Goal: Task Accomplishment & Management: Manage account settings

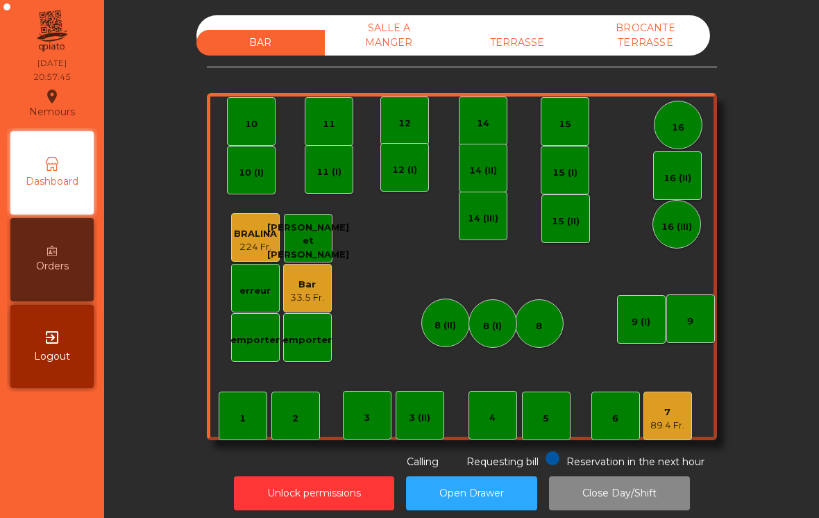
click at [530, 44] on div "TERRASSE" at bounding box center [517, 43] width 128 height 26
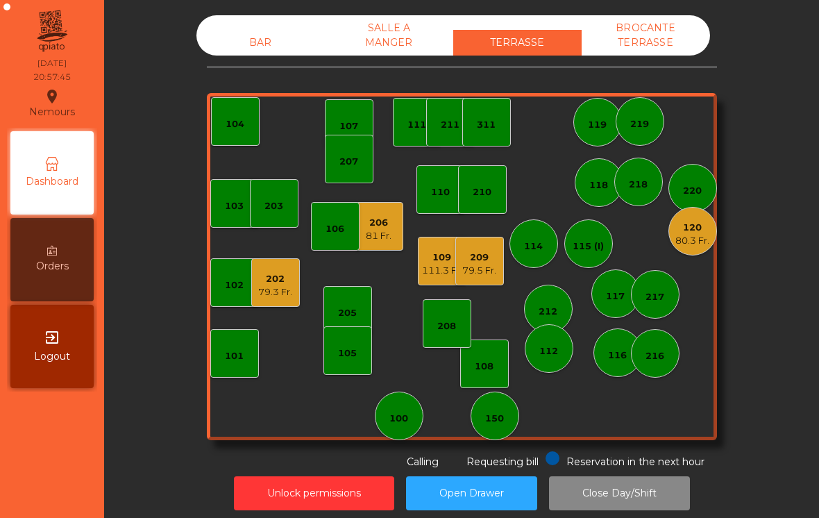
click at [284, 293] on div "79.3 Fr." at bounding box center [275, 292] width 34 height 14
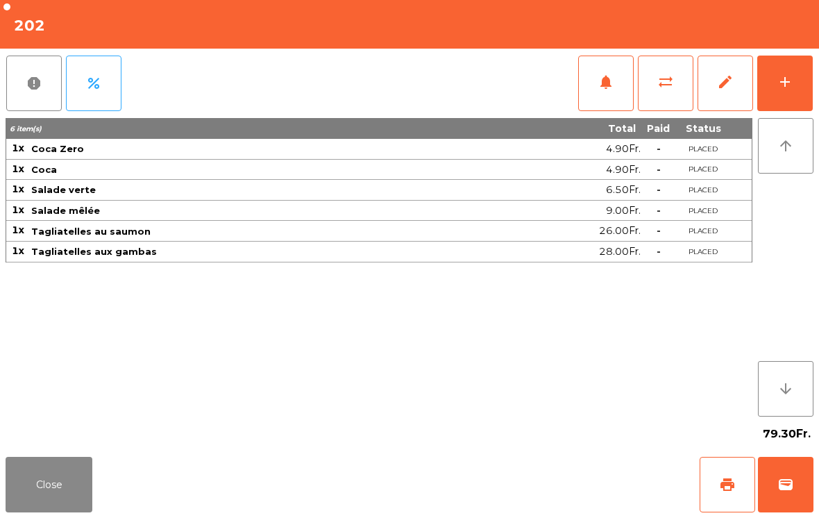
click at [788, 88] on div "add" at bounding box center [785, 82] width 17 height 17
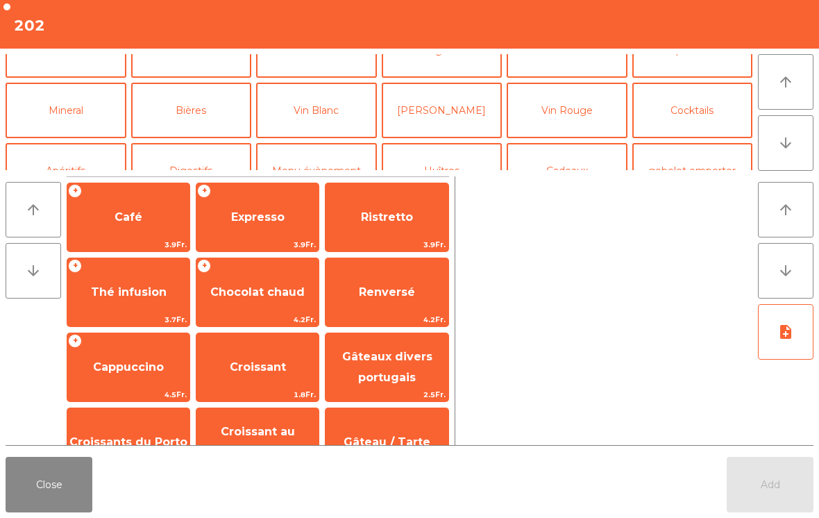
scroll to position [93, 0]
click at [725, 103] on button "Cocktails" at bounding box center [692, 110] width 121 height 56
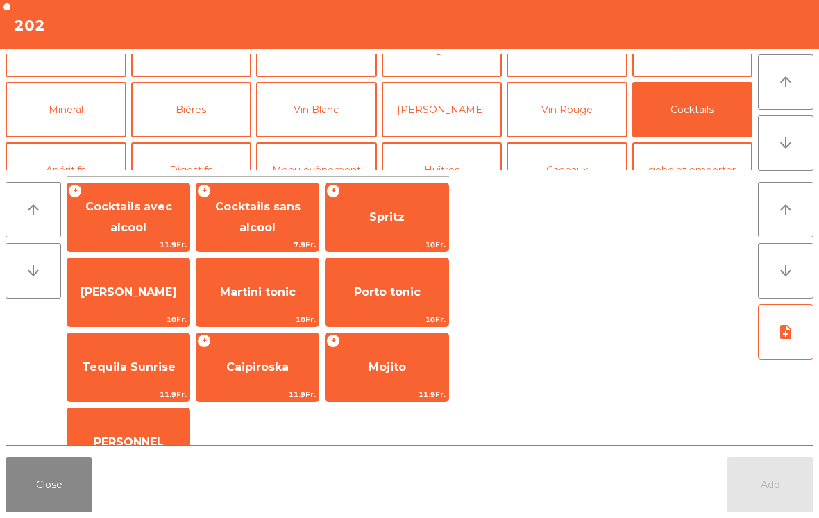
click at [127, 223] on span "Cocktails avec alcool" at bounding box center [128, 217] width 87 height 34
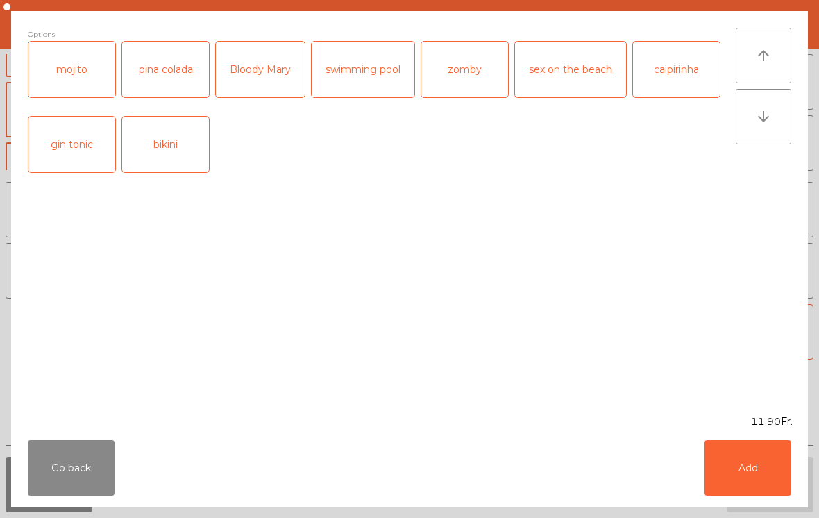
click at [751, 467] on button "Add" at bounding box center [747, 468] width 87 height 56
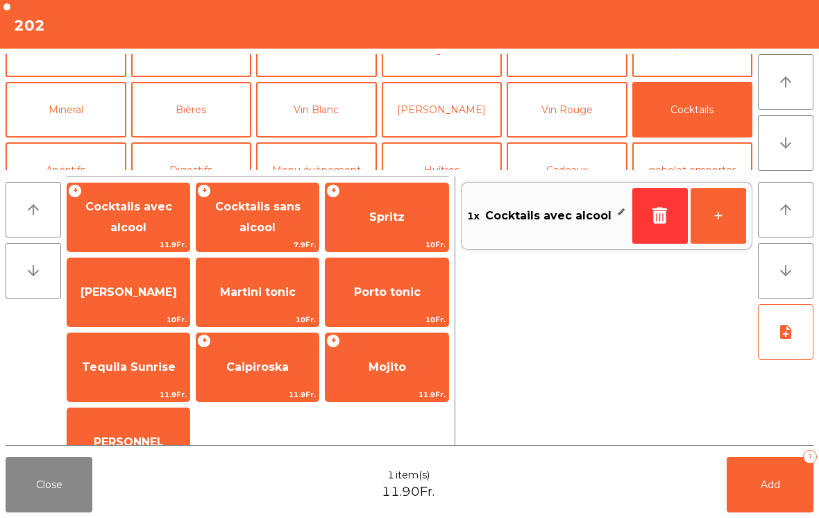
click at [716, 226] on button "+" at bounding box center [719, 216] width 56 height 56
click at [789, 479] on button "Add 2" at bounding box center [770, 485] width 87 height 56
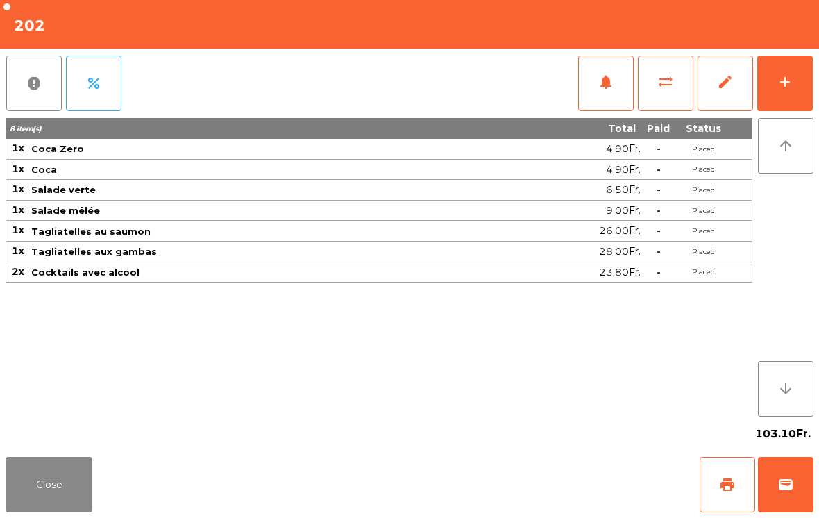
click at [43, 511] on button "Close" at bounding box center [49, 485] width 87 height 56
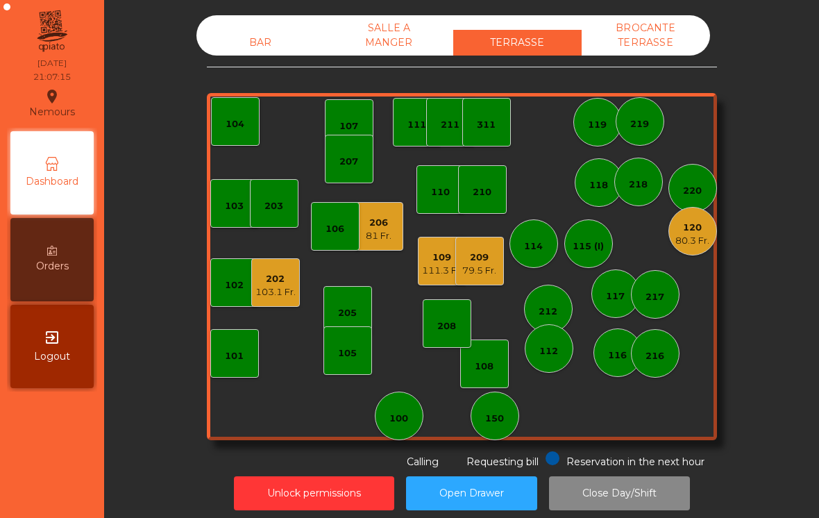
click at [428, 267] on div "111.3 Fr." at bounding box center [442, 271] width 40 height 14
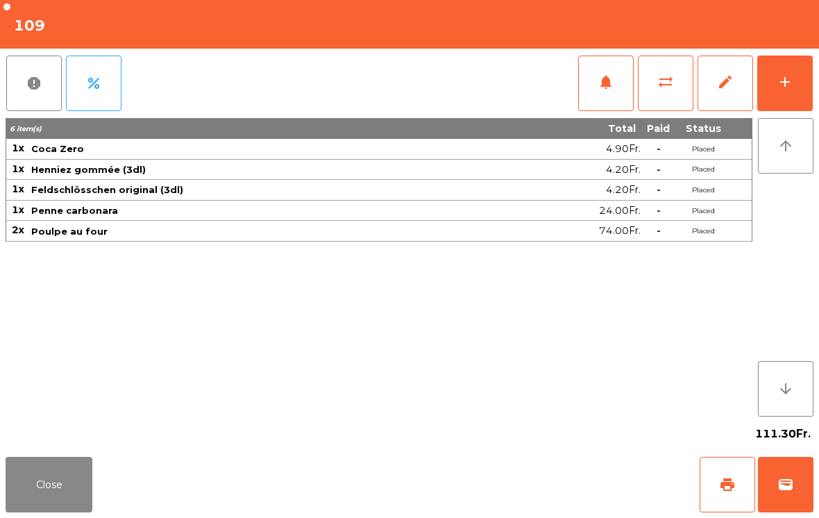
click at [772, 99] on button "add" at bounding box center [785, 84] width 56 height 56
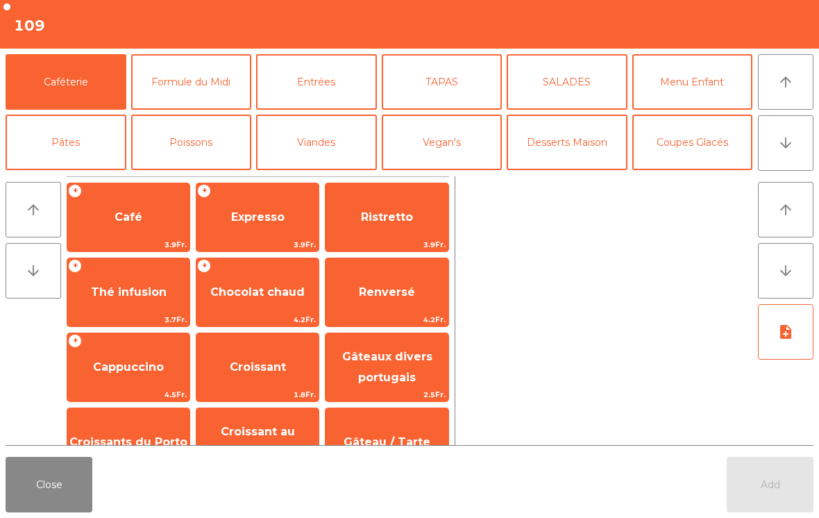
click at [293, 223] on span "Expresso" at bounding box center [257, 216] width 122 height 37
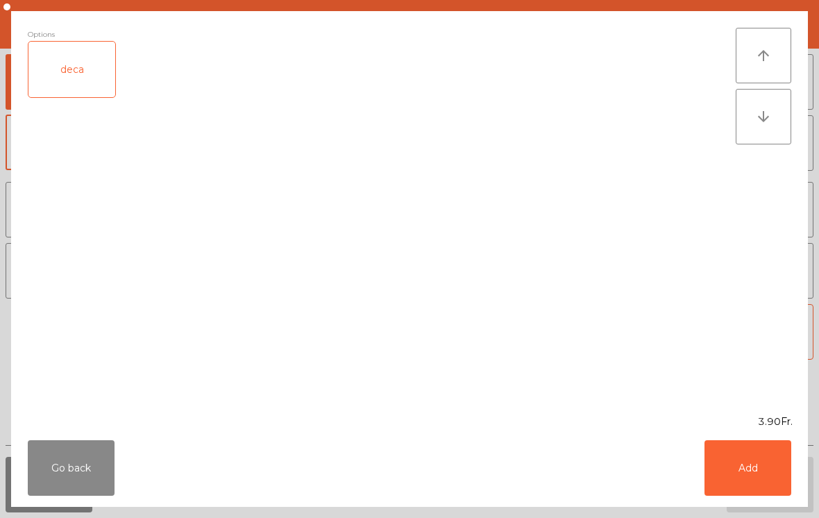
click at [65, 473] on button "Go back" at bounding box center [71, 468] width 87 height 56
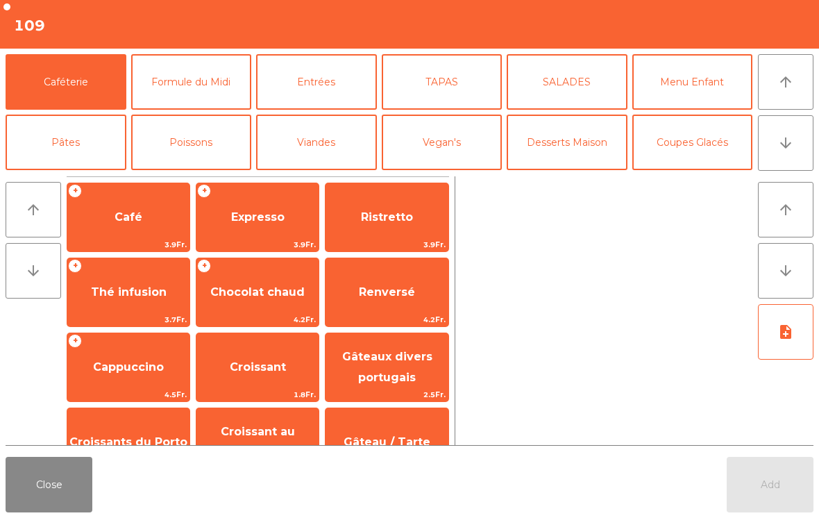
click at [134, 362] on span "Cappuccino" at bounding box center [128, 366] width 71 height 13
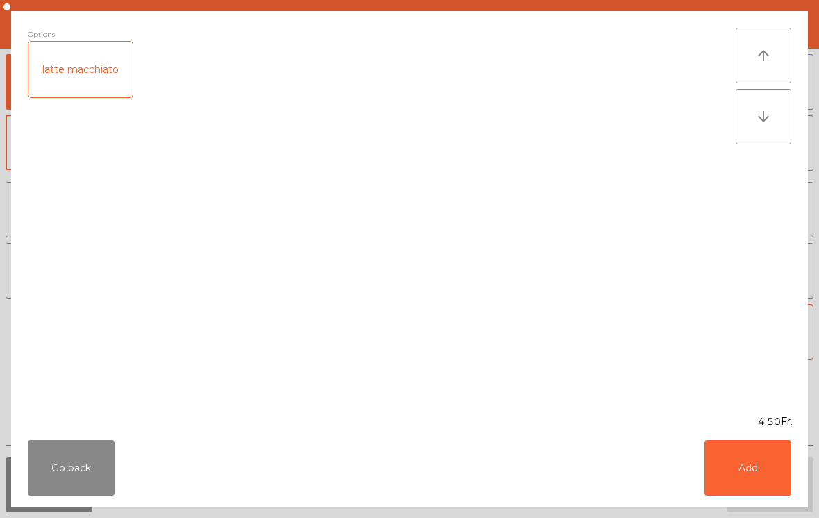
click at [769, 469] on button "Add" at bounding box center [747, 468] width 87 height 56
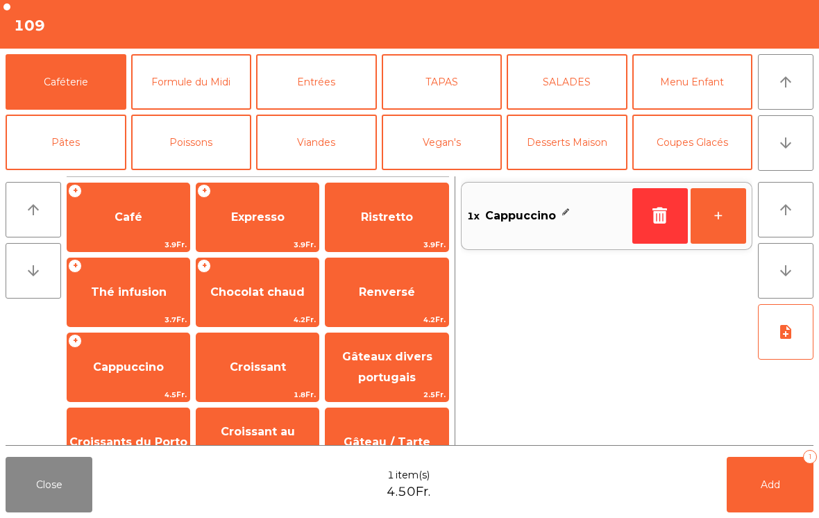
click at [563, 153] on button "Desserts Maison" at bounding box center [567, 143] width 121 height 56
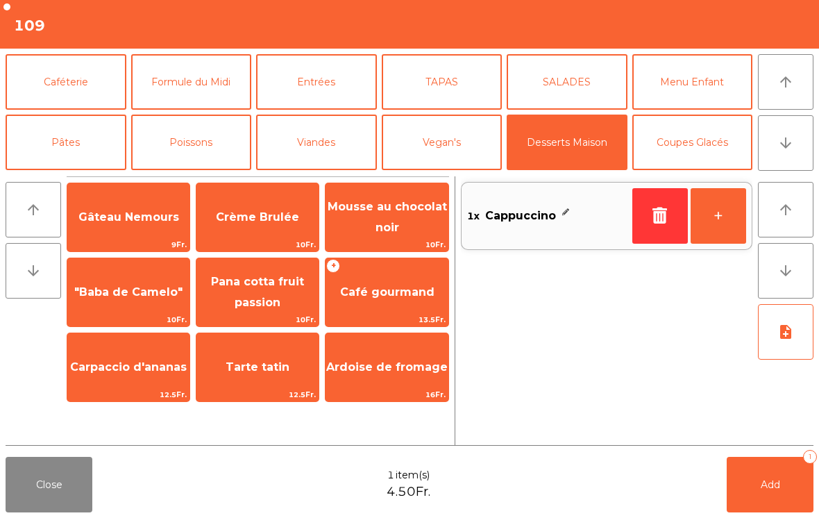
click at [140, 228] on span "Gâteau Nemours" at bounding box center [128, 216] width 122 height 37
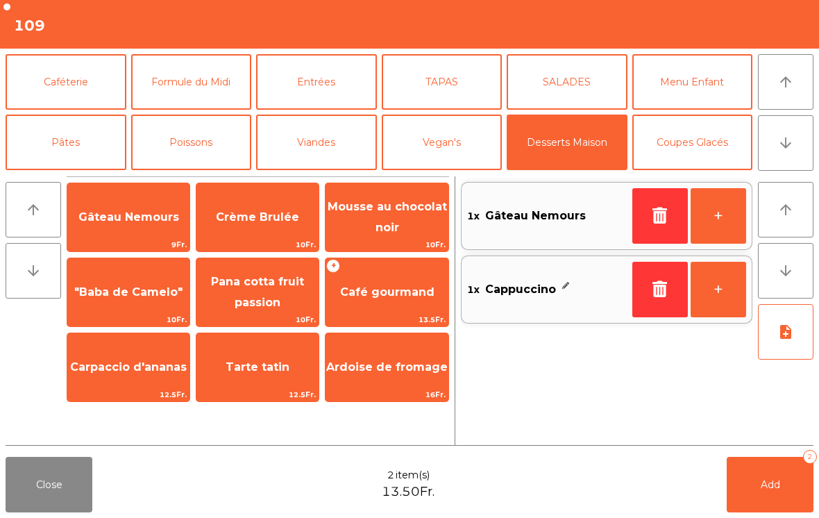
click at [786, 510] on button "Add 2" at bounding box center [770, 485] width 87 height 56
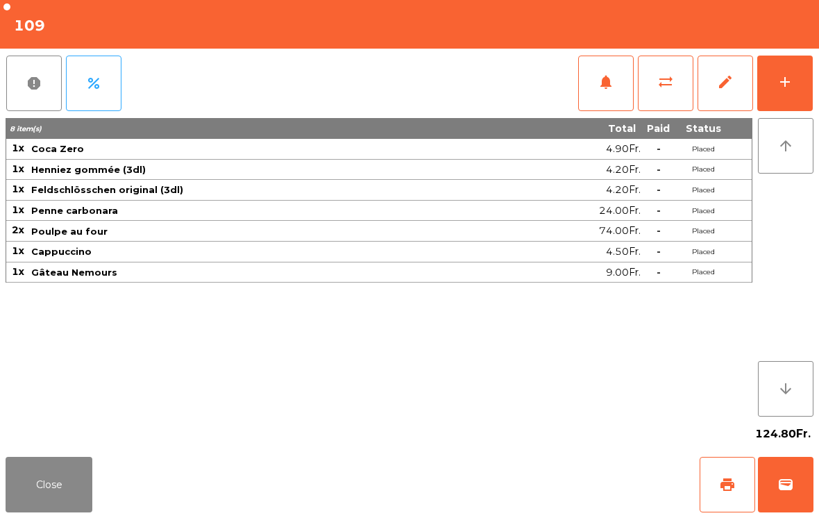
click at [37, 491] on button "Close" at bounding box center [49, 485] width 87 height 56
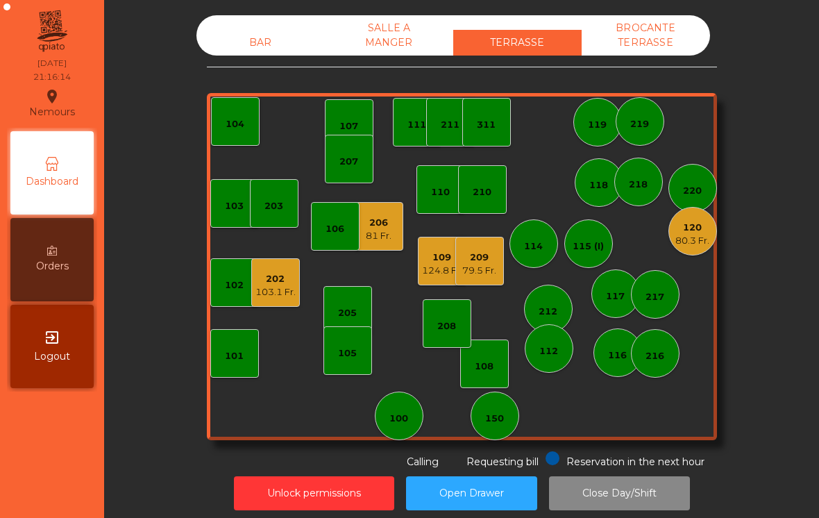
click at [382, 232] on div "81 Fr." at bounding box center [379, 236] width 26 height 14
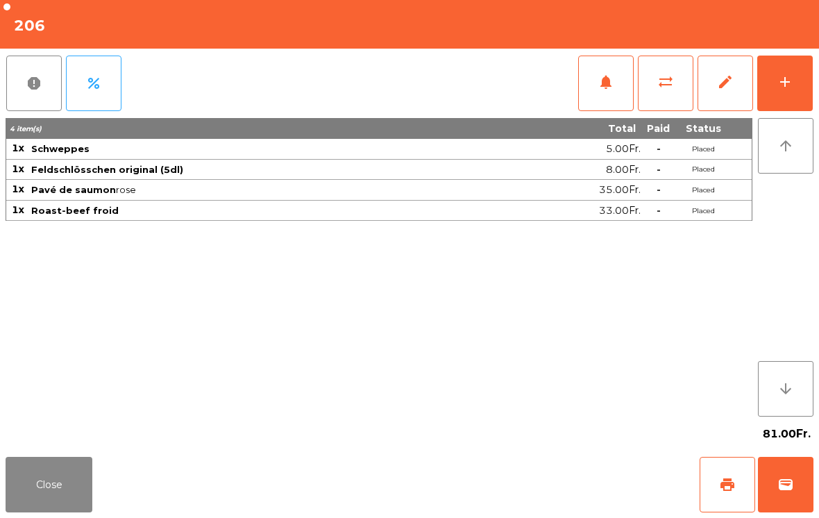
click at [784, 85] on div "add" at bounding box center [785, 82] width 17 height 17
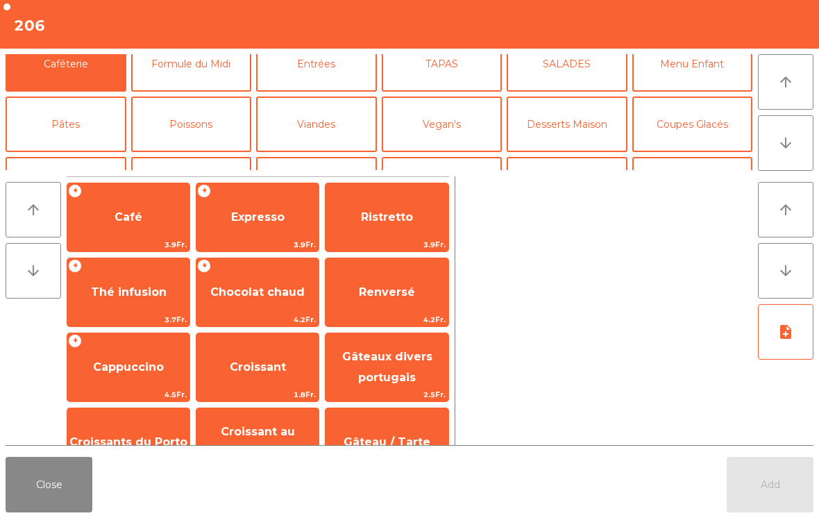
scroll to position [36, 0]
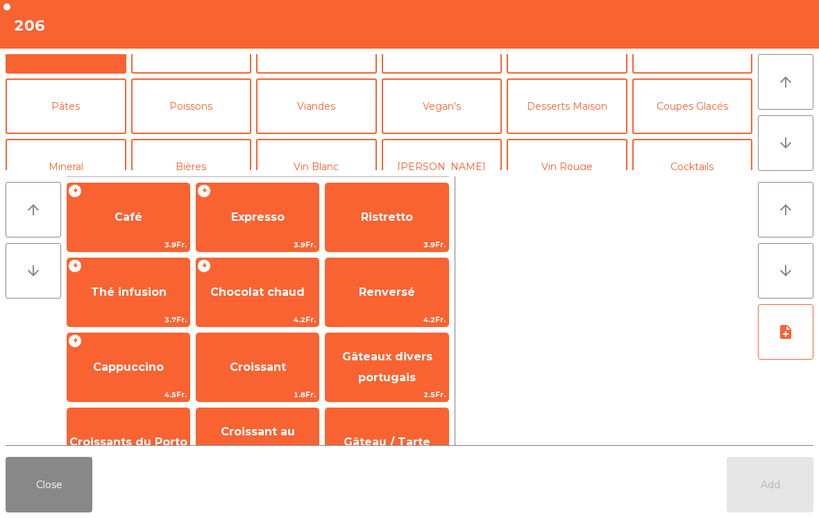
click at [549, 121] on button "Desserts Maison" at bounding box center [567, 106] width 121 height 56
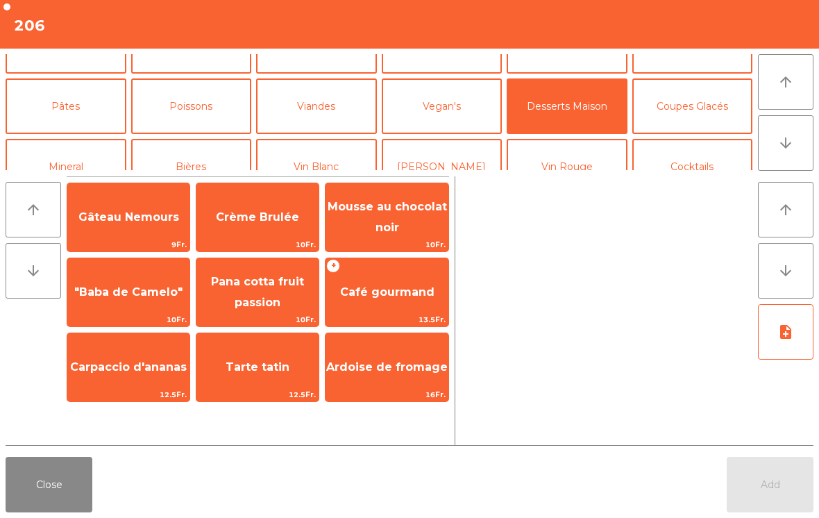
click at [518, 507] on div "Close Add" at bounding box center [409, 484] width 819 height 67
click at [267, 226] on span "Crème Brulée" at bounding box center [257, 216] width 122 height 37
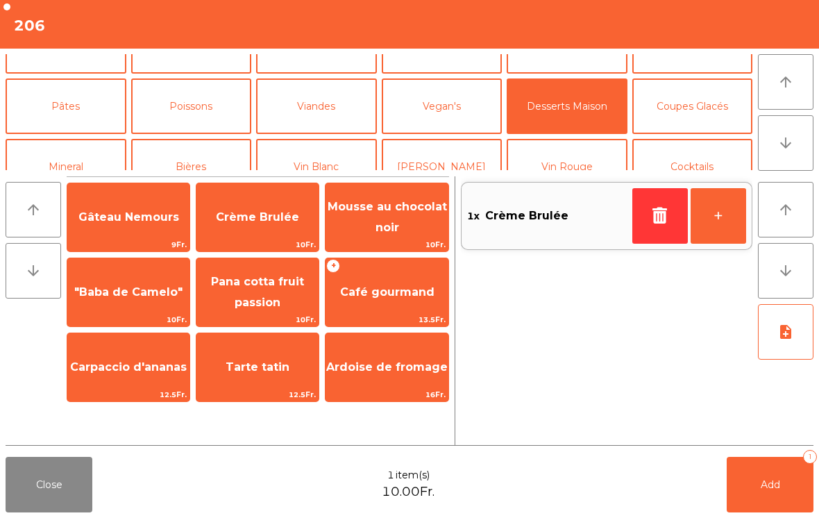
click at [139, 227] on span "Gâteau Nemours" at bounding box center [128, 216] width 122 height 37
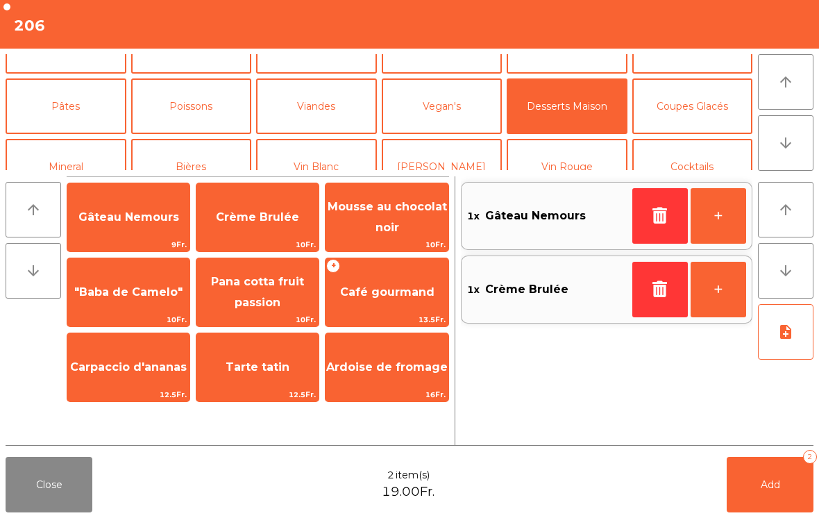
scroll to position [109, 0]
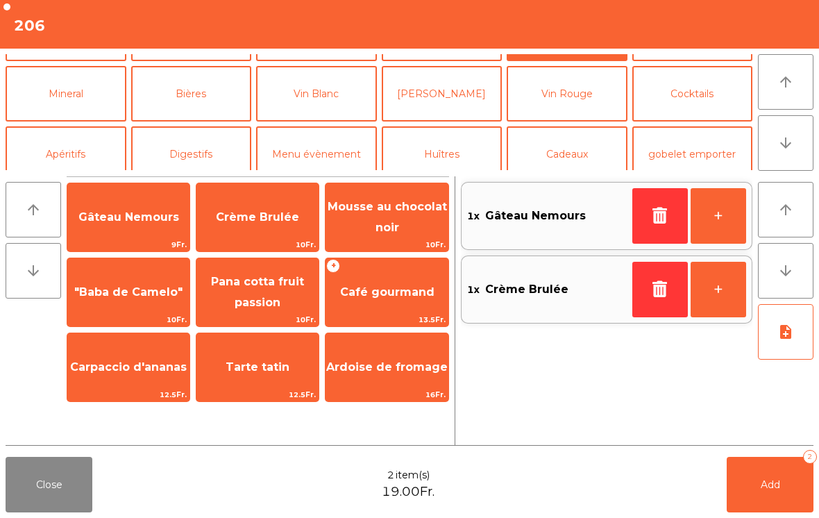
click at [193, 159] on button "Digestifs" at bounding box center [191, 154] width 121 height 56
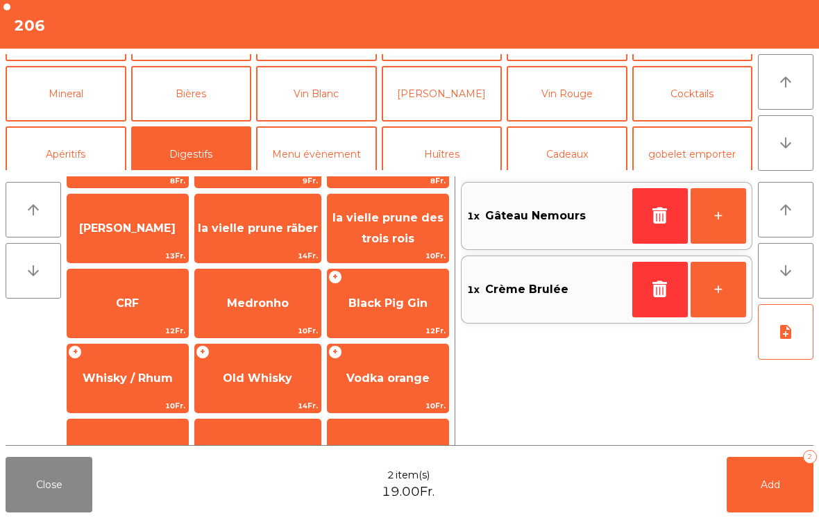
click at [400, 292] on span "Black Pig Gin" at bounding box center [388, 303] width 121 height 37
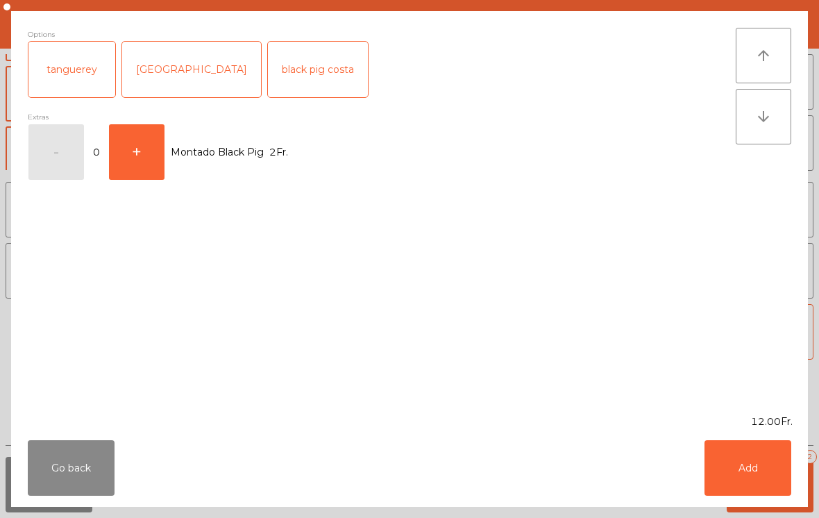
click at [764, 484] on button "Add" at bounding box center [747, 468] width 87 height 56
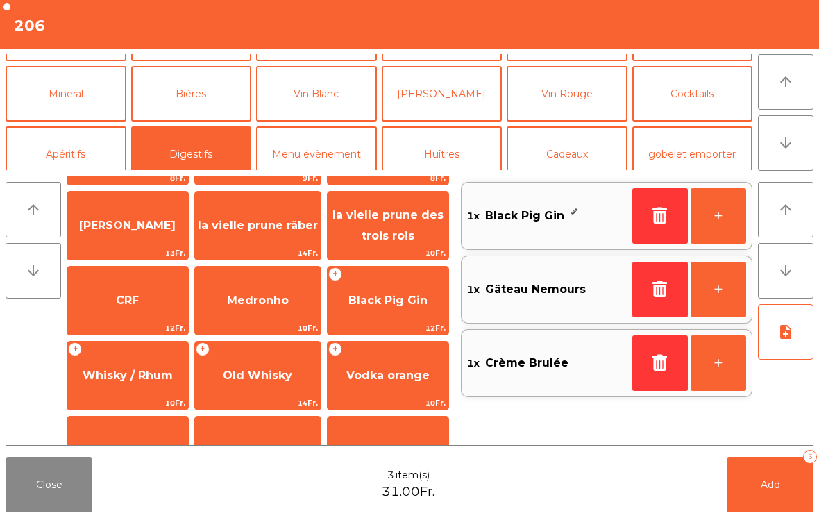
click at [196, 99] on button "Bières" at bounding box center [191, 94] width 121 height 56
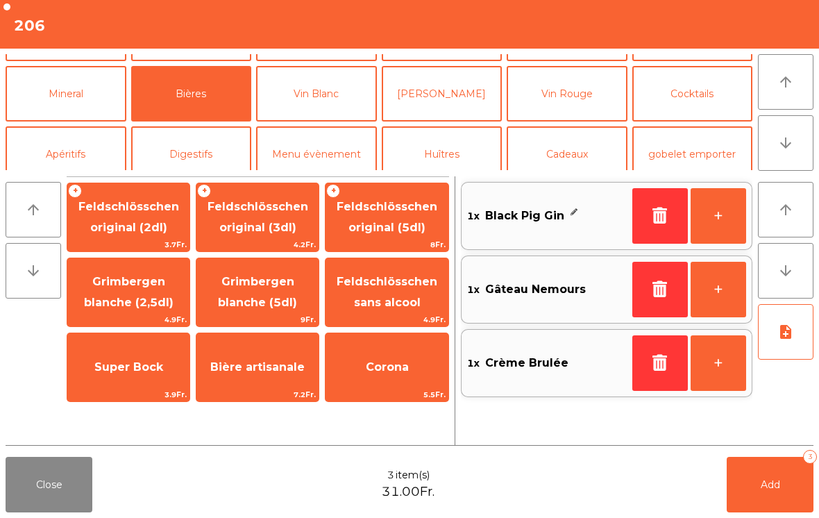
scroll to position [0, 0]
click at [282, 233] on span "Feldschlösschen original (3dl)" at bounding box center [258, 217] width 101 height 34
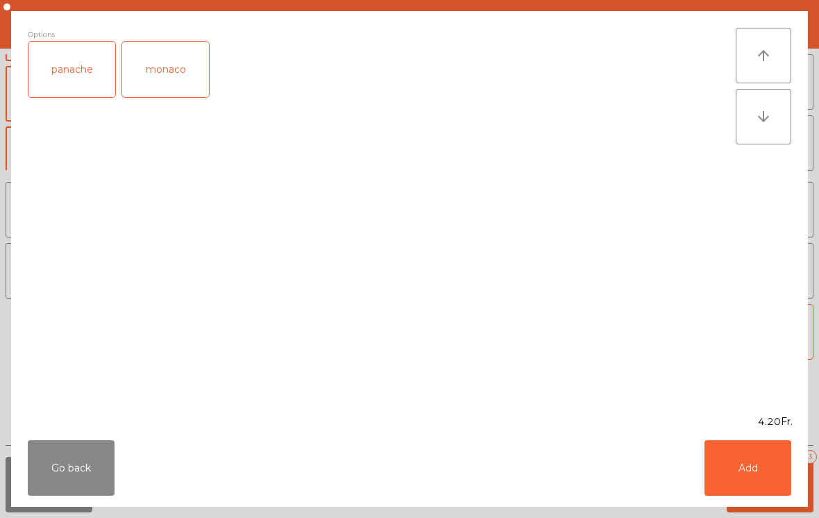
click at [771, 472] on button "Add" at bounding box center [747, 468] width 87 height 56
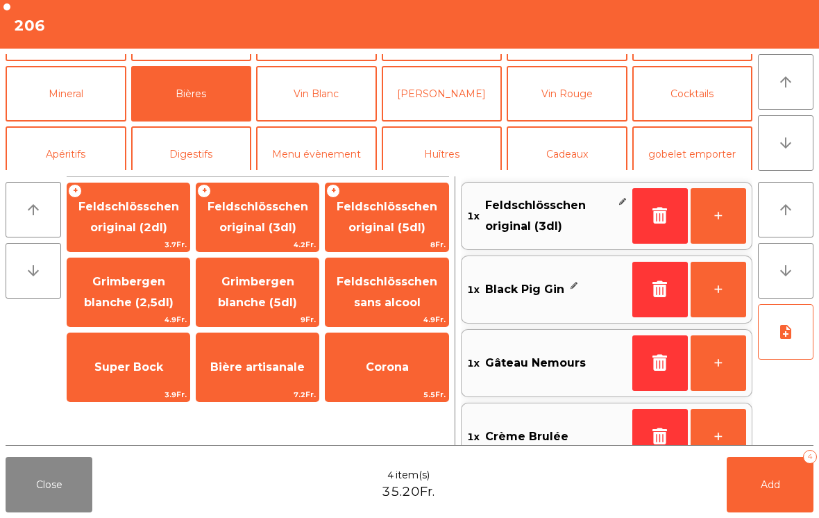
click at [775, 485] on span "Add" at bounding box center [770, 484] width 19 height 12
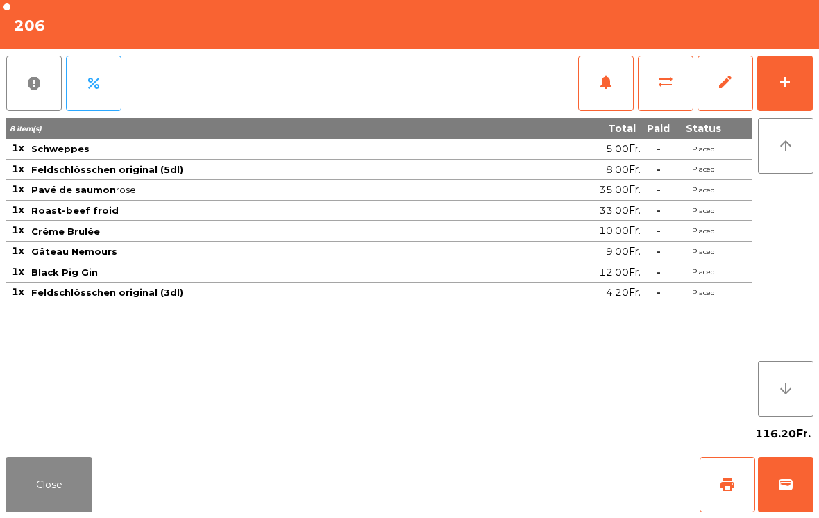
click at [59, 504] on button "Close" at bounding box center [49, 485] width 87 height 56
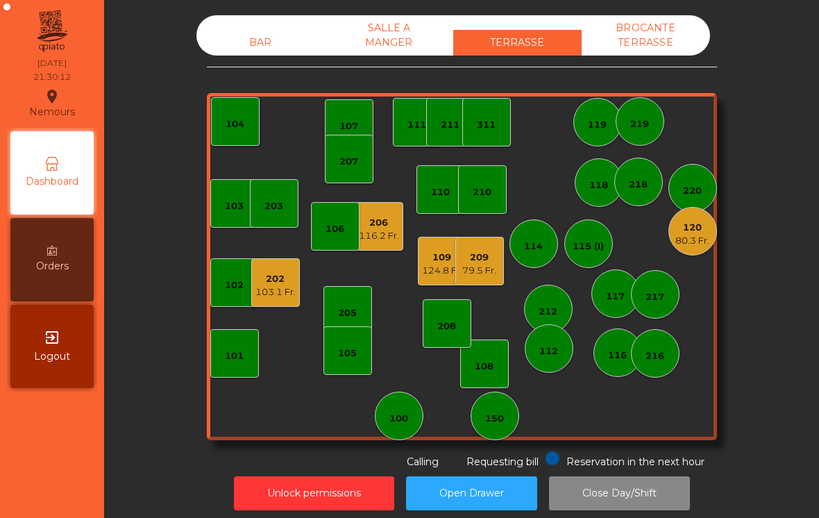
click at [480, 281] on div "209 79.5 Fr." at bounding box center [479, 261] width 49 height 49
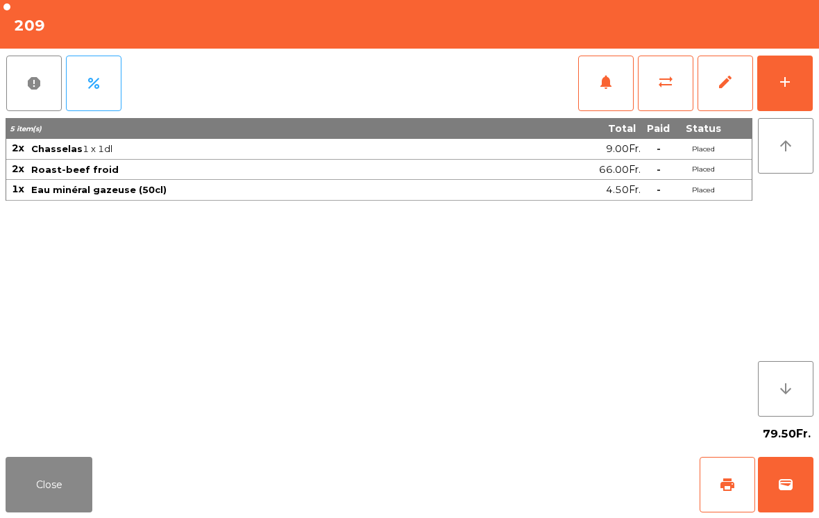
click at [35, 472] on button "Close" at bounding box center [49, 485] width 87 height 56
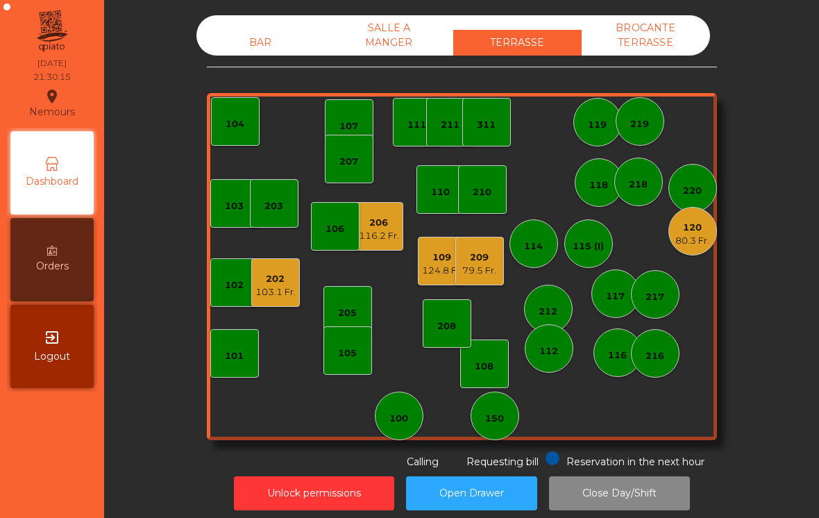
click at [441, 276] on div "124.8 Fr." at bounding box center [442, 271] width 40 height 14
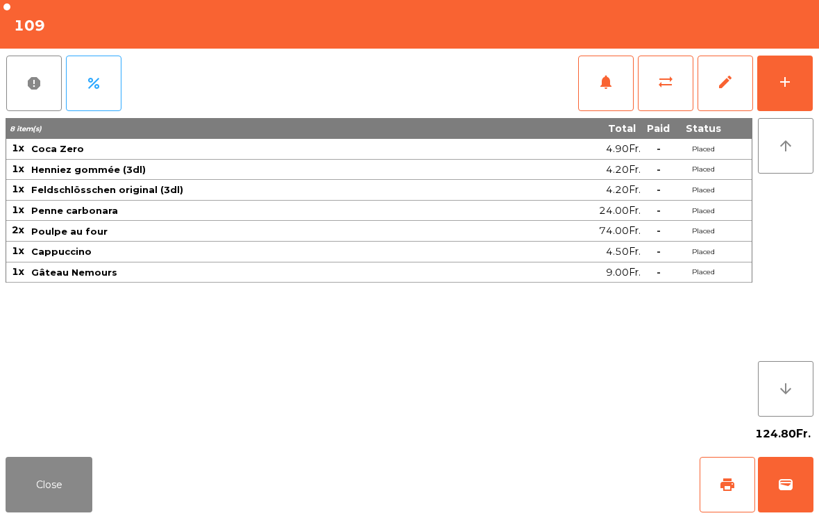
click at [32, 478] on button "Close" at bounding box center [49, 485] width 87 height 56
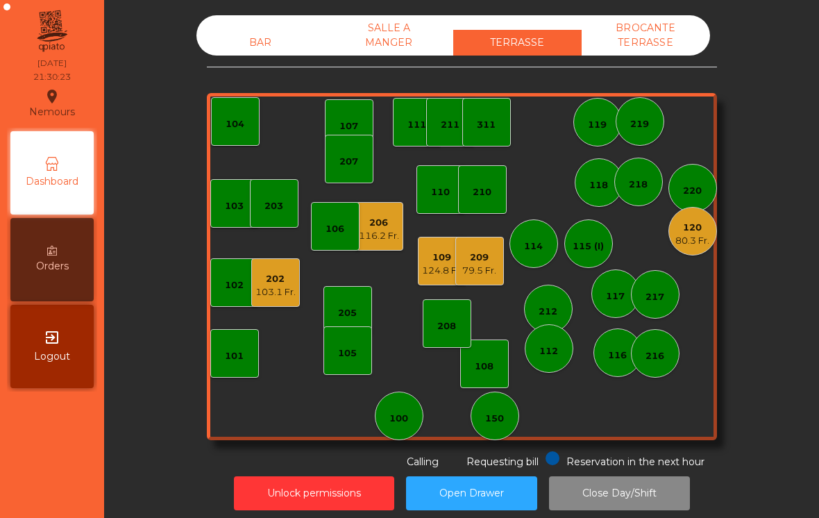
click at [235, 41] on div "BAR" at bounding box center [260, 43] width 128 height 26
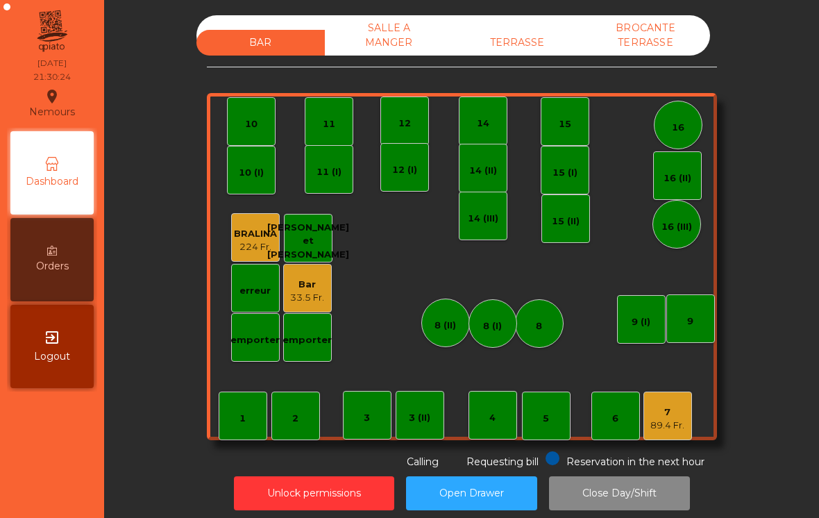
click at [657, 427] on div "89.4 Fr." at bounding box center [667, 425] width 34 height 14
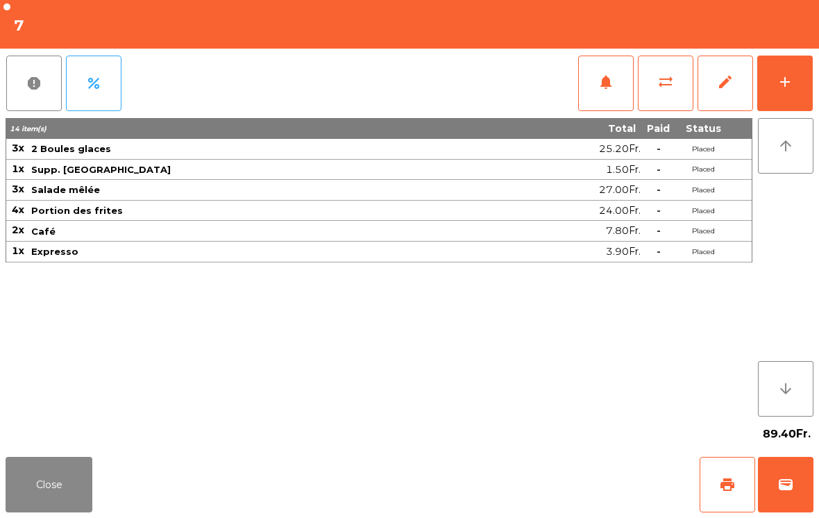
click at [35, 477] on button "Close" at bounding box center [49, 485] width 87 height 56
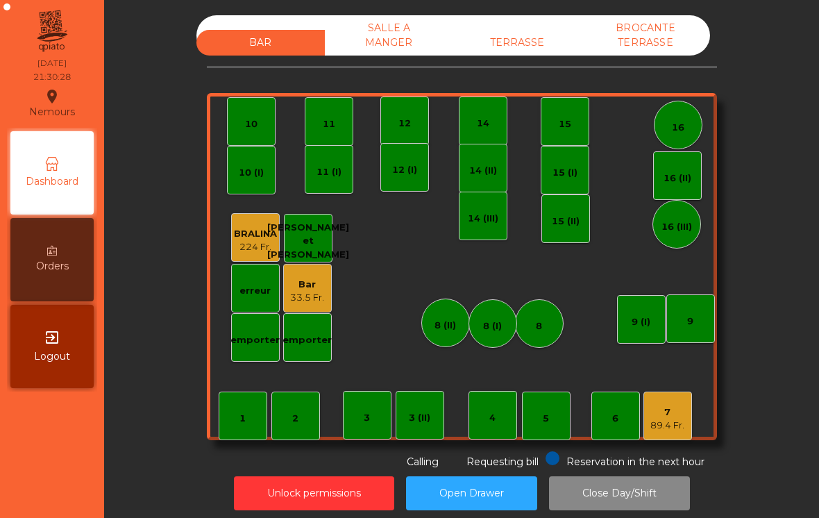
click at [514, 45] on div "TERRASSE" at bounding box center [517, 43] width 128 height 26
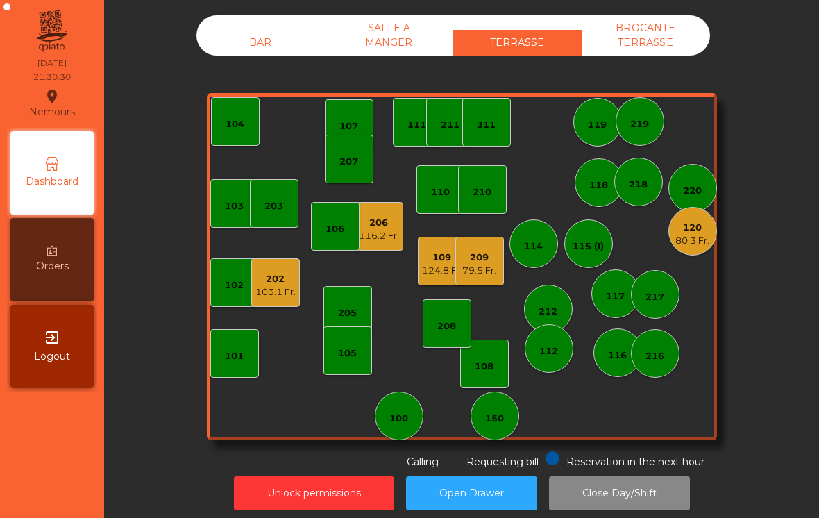
click at [246, 48] on div "BAR" at bounding box center [260, 43] width 128 height 26
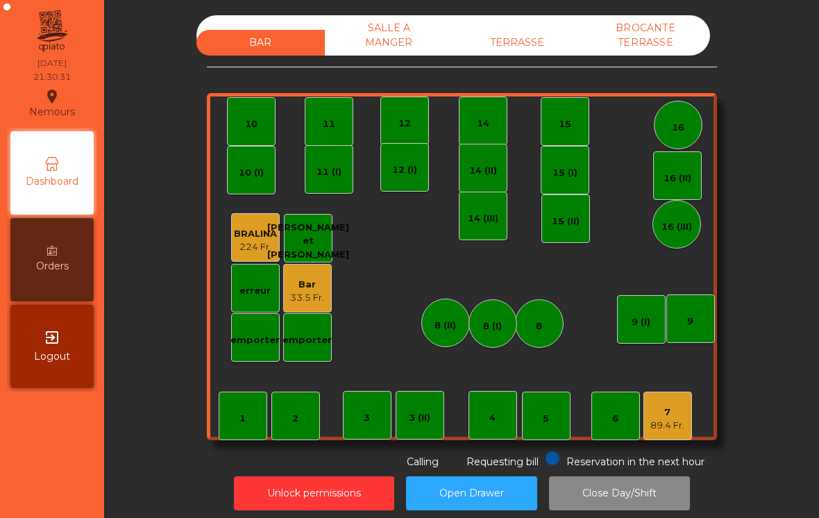
click at [670, 436] on div "7 89.4 Fr." at bounding box center [667, 415] width 49 height 49
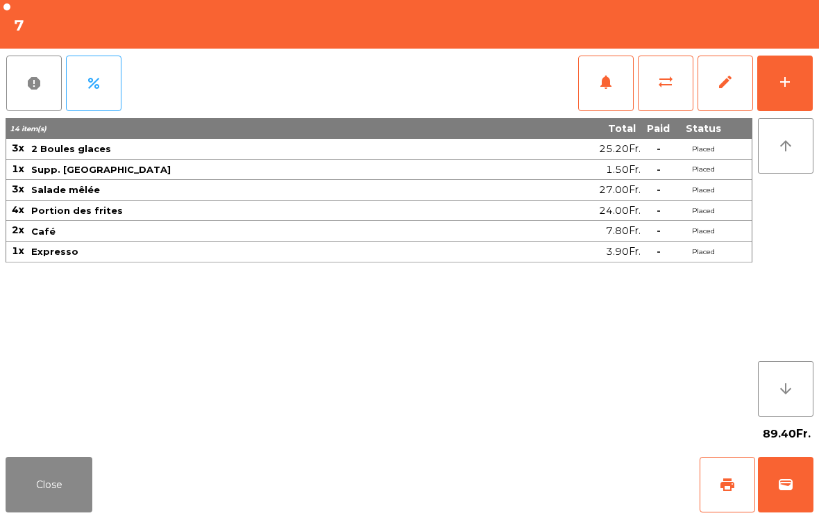
click at [666, 92] on button "sync_alt" at bounding box center [666, 84] width 56 height 56
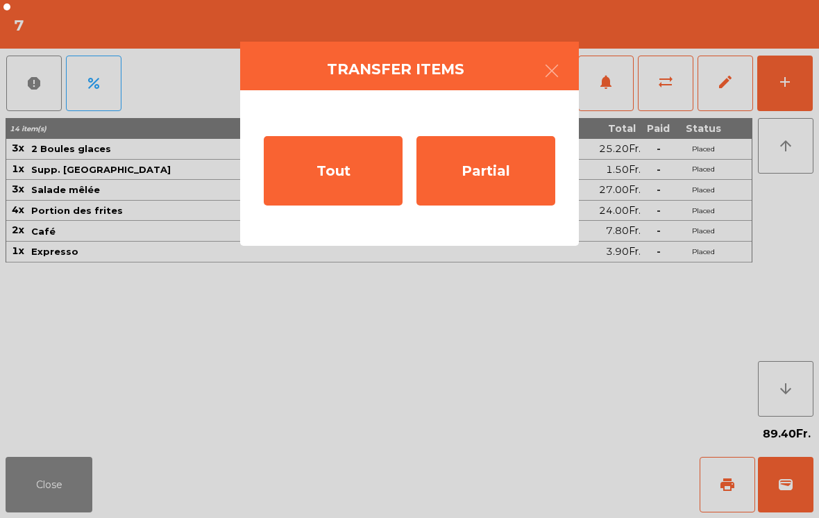
click at [314, 181] on div "Tout" at bounding box center [333, 170] width 139 height 69
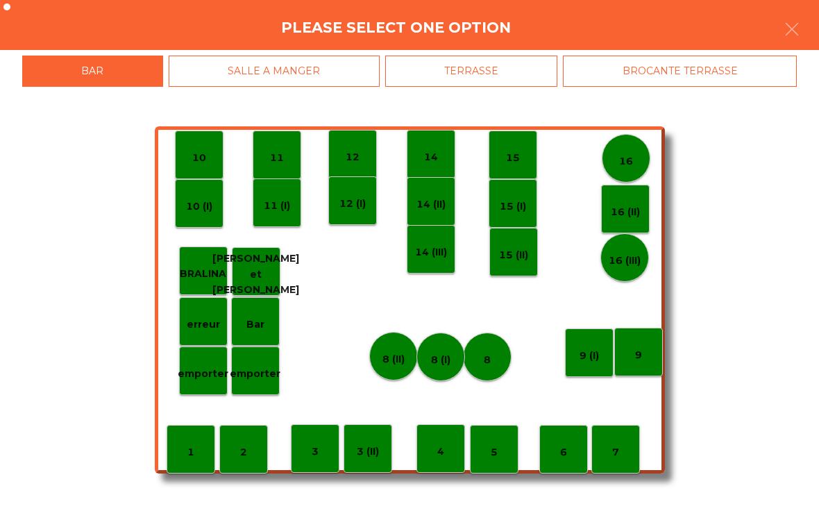
click at [216, 71] on div "SALLE A MANGER" at bounding box center [274, 71] width 211 height 31
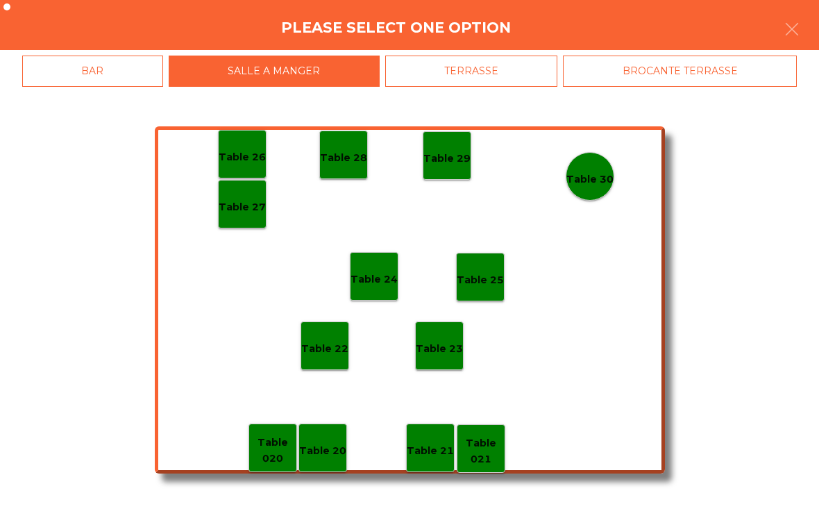
click at [254, 174] on div "Table 26" at bounding box center [242, 154] width 49 height 49
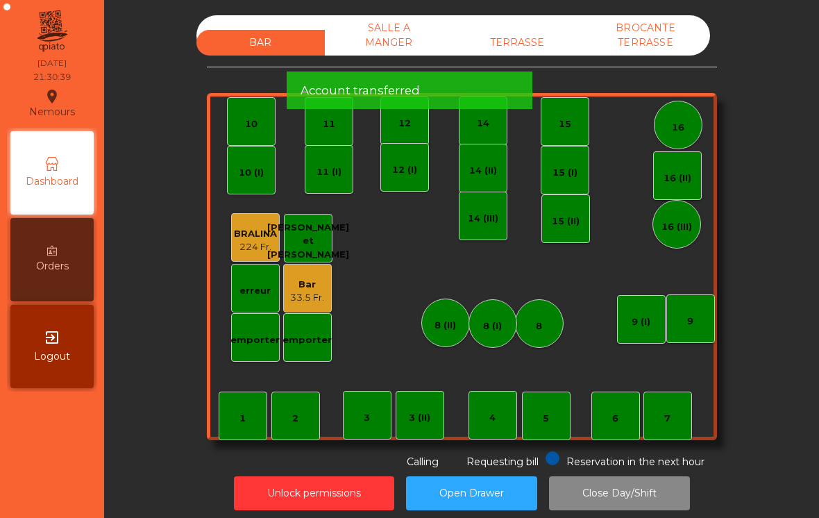
click at [301, 292] on div "33.5 Fr." at bounding box center [307, 298] width 34 height 14
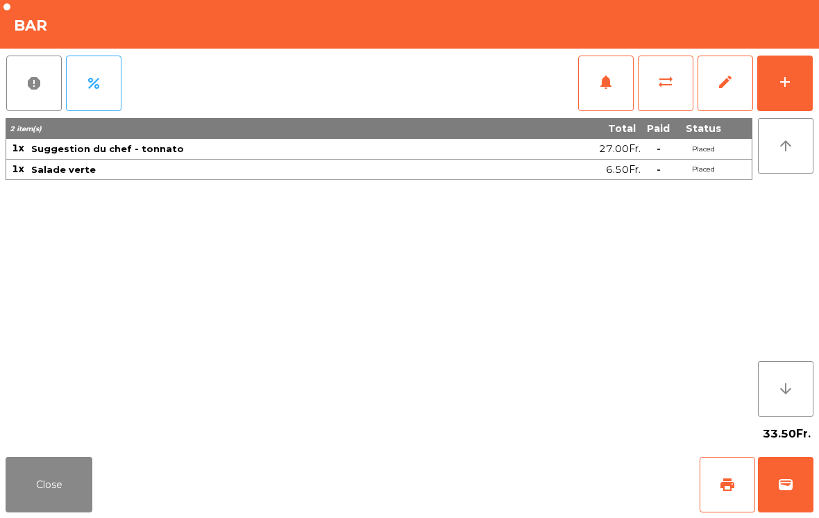
click at [29, 490] on button "Close" at bounding box center [49, 485] width 87 height 56
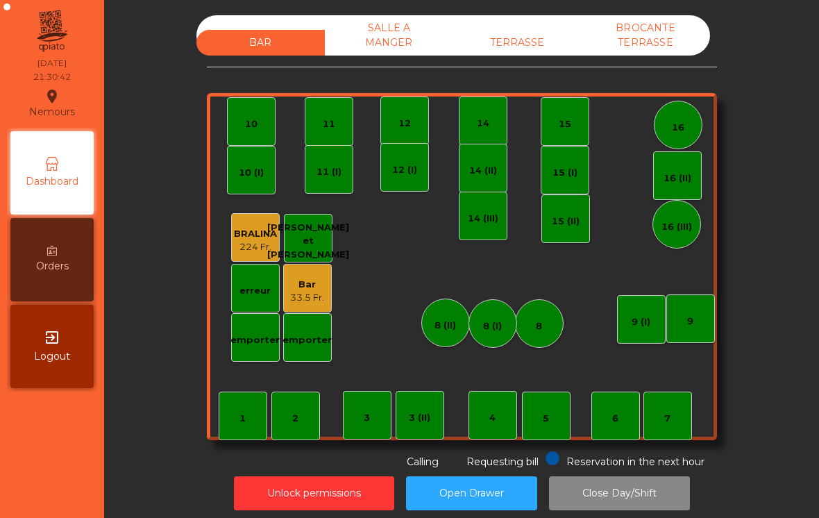
click at [504, 38] on div "TERRASSE" at bounding box center [517, 43] width 128 height 26
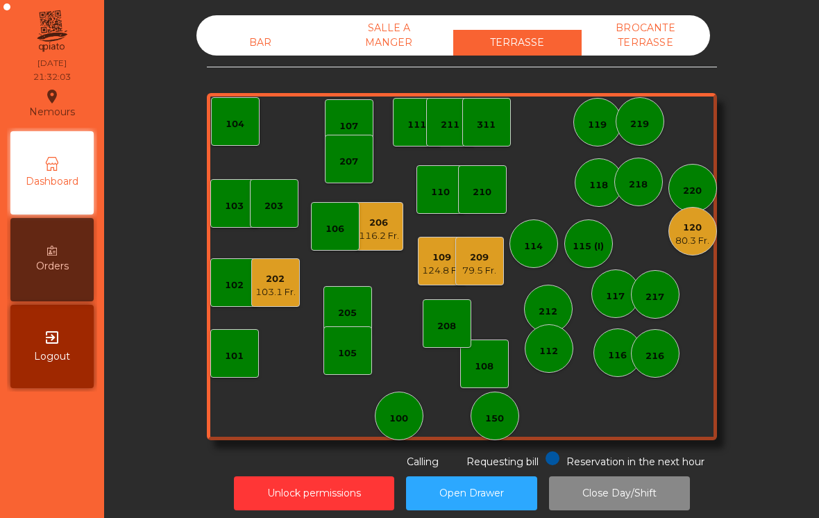
click at [470, 262] on div "209" at bounding box center [479, 258] width 34 height 14
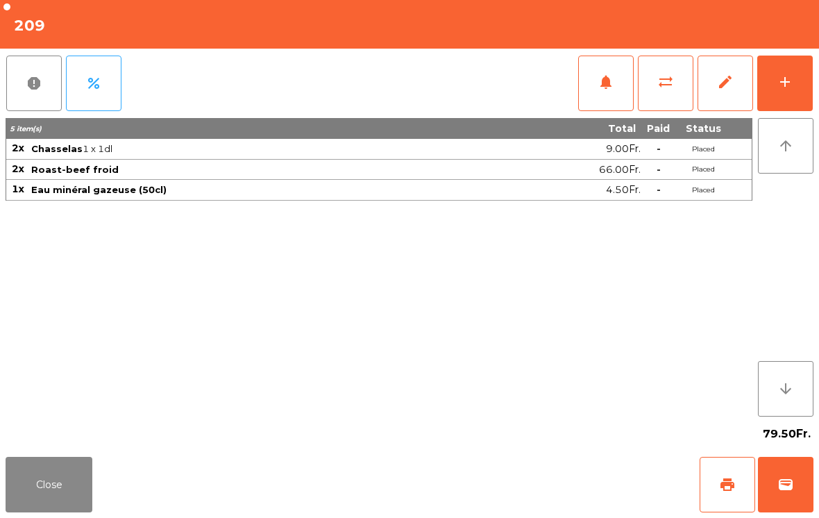
click at [661, 99] on button "sync_alt" at bounding box center [666, 84] width 56 height 56
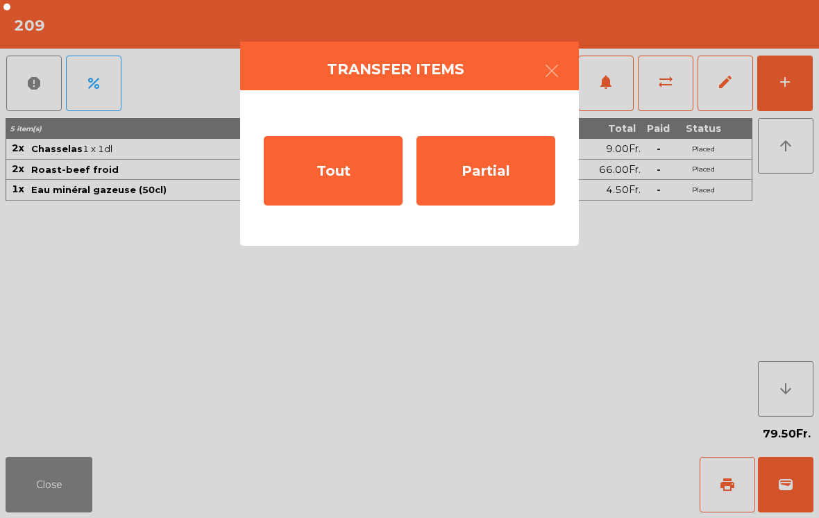
click at [362, 173] on div "Tout" at bounding box center [333, 170] width 139 height 69
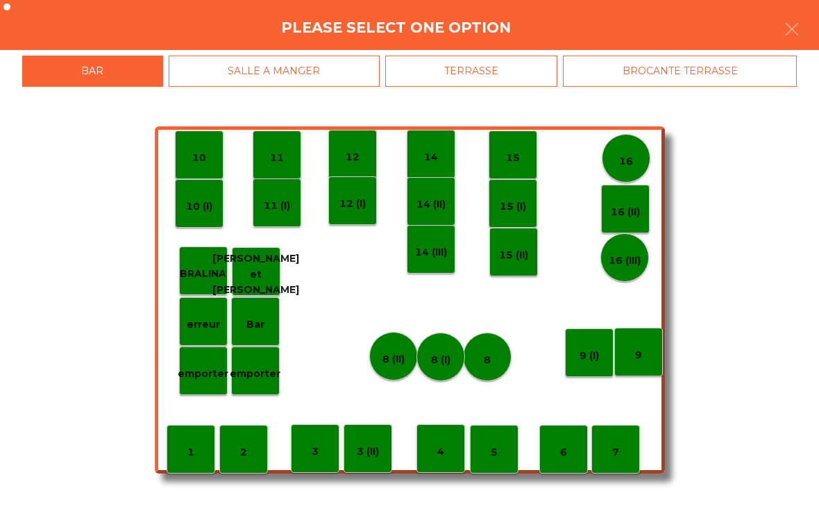
click at [441, 76] on div "TERRASSE" at bounding box center [471, 71] width 173 height 31
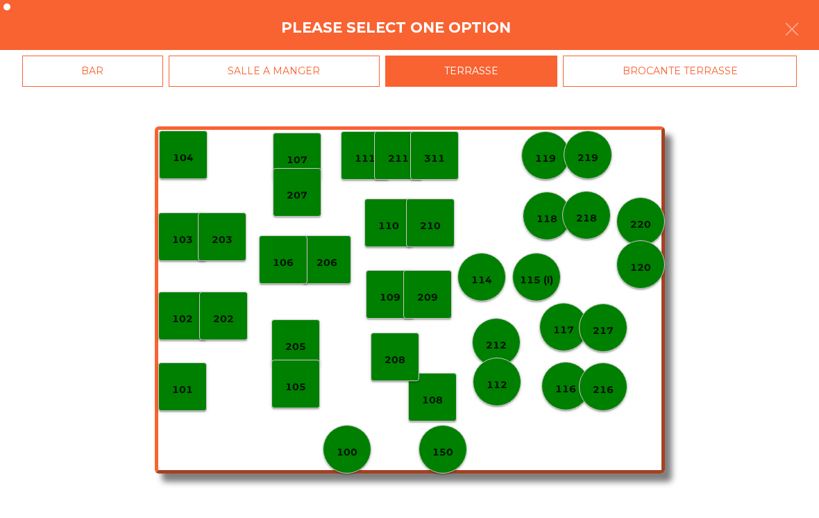
click at [387, 298] on p "109" at bounding box center [390, 297] width 21 height 16
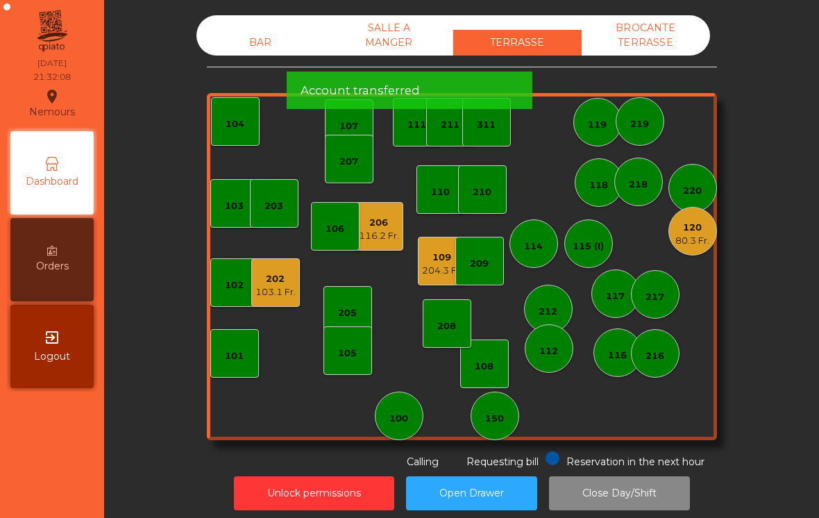
click at [434, 263] on div "109" at bounding box center [442, 258] width 40 height 14
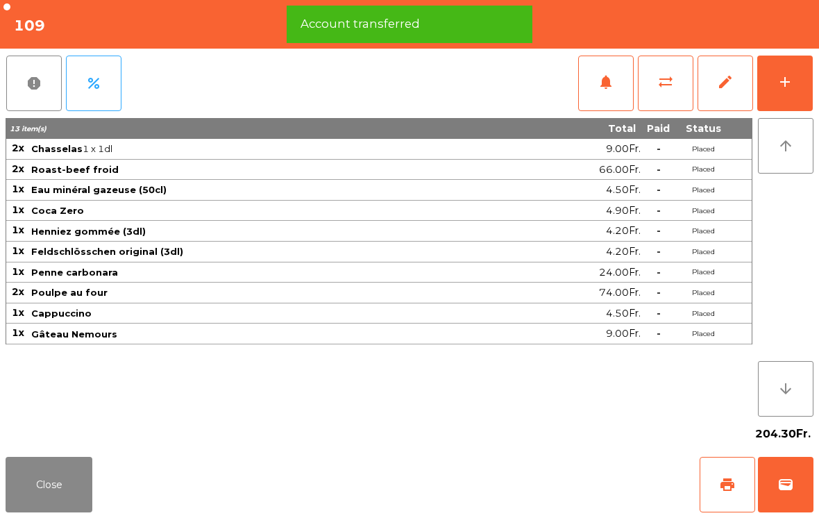
click at [726, 485] on span "print" at bounding box center [727, 484] width 17 height 17
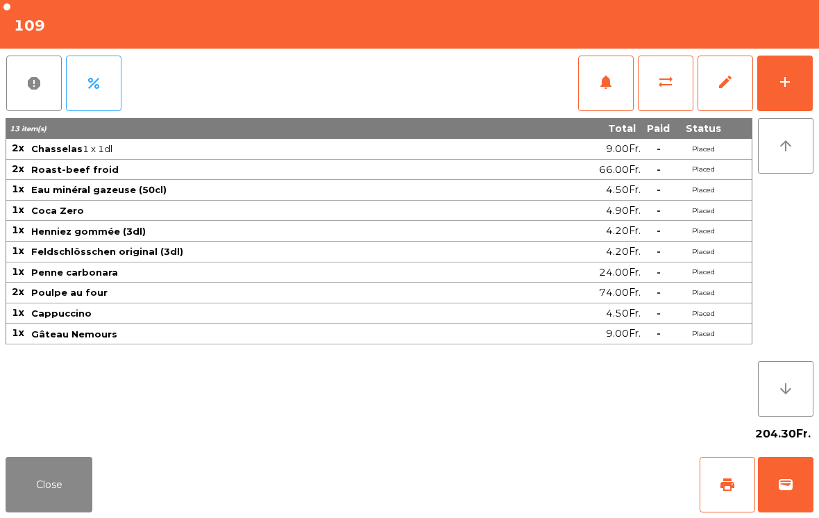
click at [28, 477] on button "Close" at bounding box center [49, 485] width 87 height 56
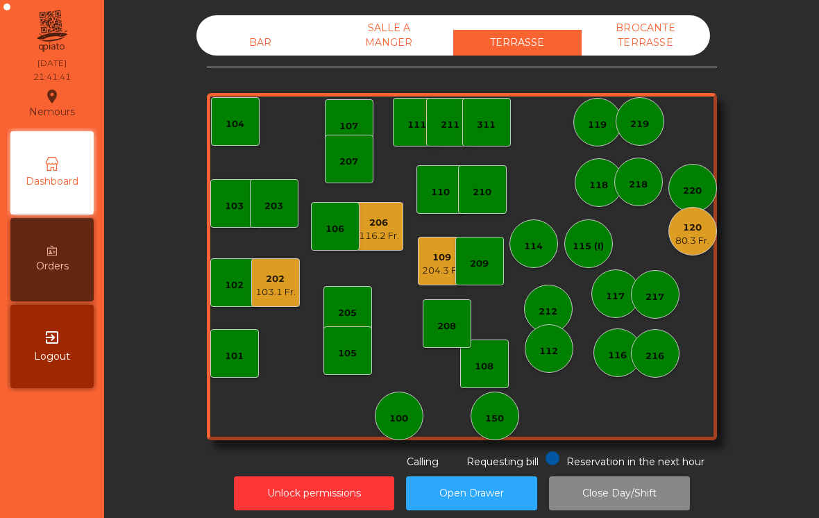
click at [377, 237] on div "116.2 Fr." at bounding box center [379, 236] width 40 height 14
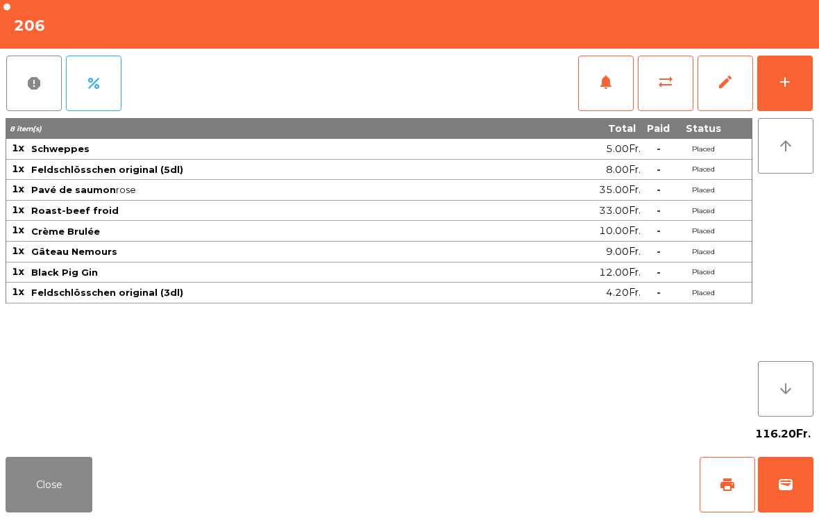
click at [792, 85] on div "add" at bounding box center [785, 82] width 17 height 17
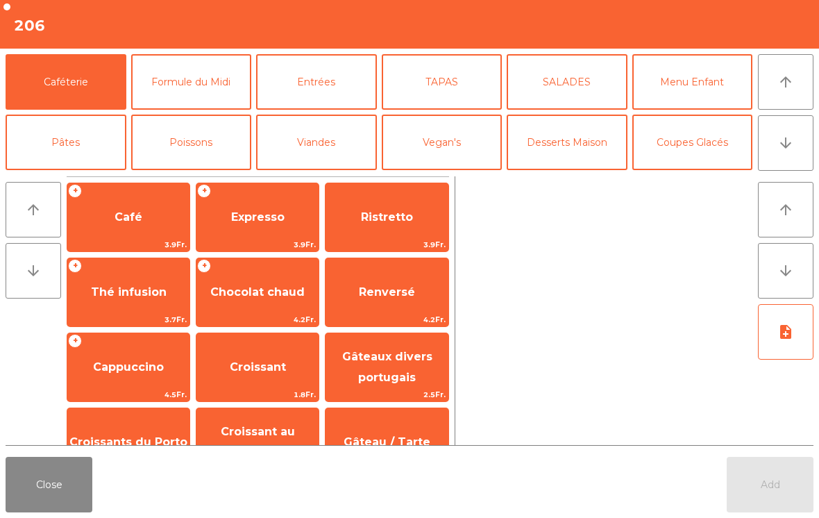
click at [248, 229] on span "Expresso" at bounding box center [257, 216] width 122 height 37
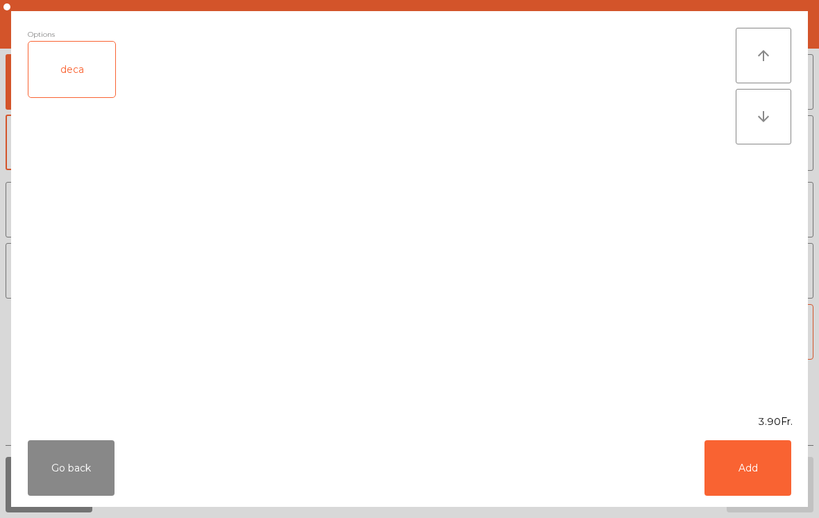
click at [736, 481] on button "Add" at bounding box center [747, 468] width 87 height 56
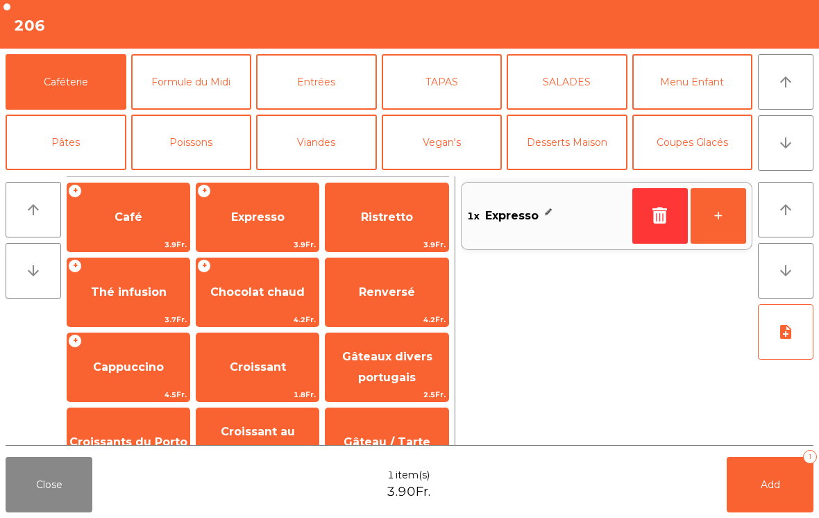
click at [766, 491] on button "Add 1" at bounding box center [770, 485] width 87 height 56
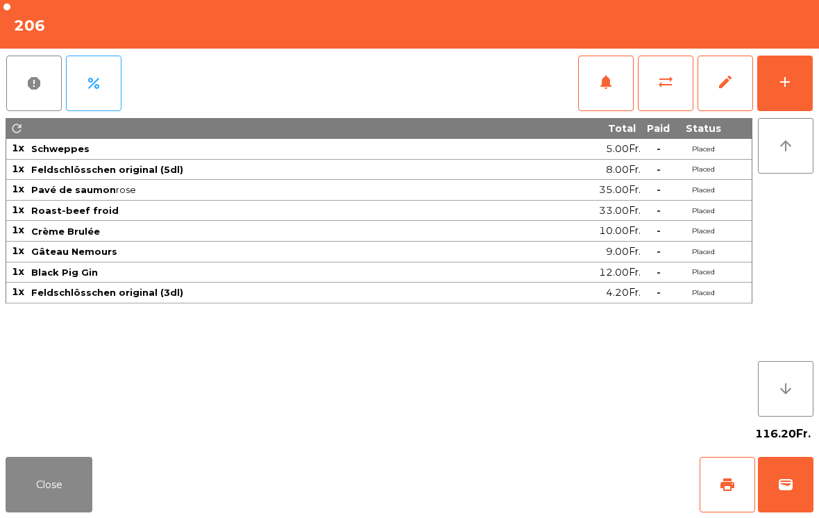
click at [707, 489] on button "print" at bounding box center [728, 485] width 56 height 56
click at [74, 506] on button "Close" at bounding box center [49, 485] width 87 height 56
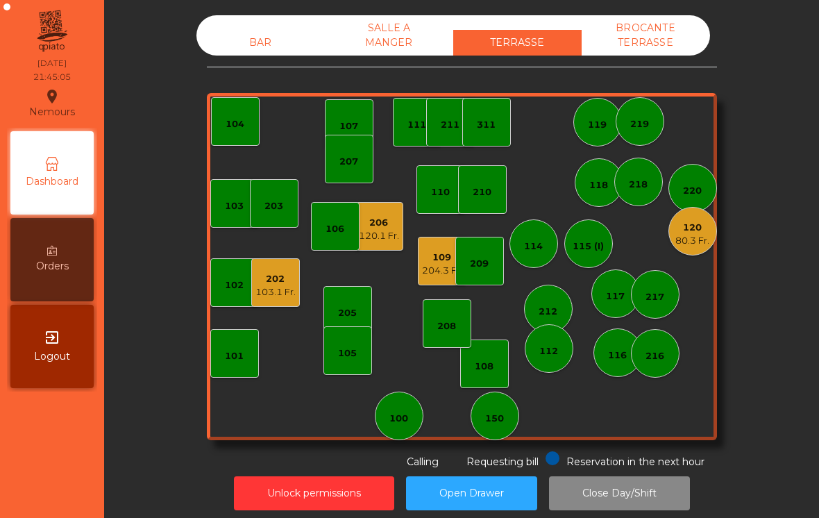
click at [698, 252] on div "120 80.3 Fr." at bounding box center [692, 231] width 49 height 49
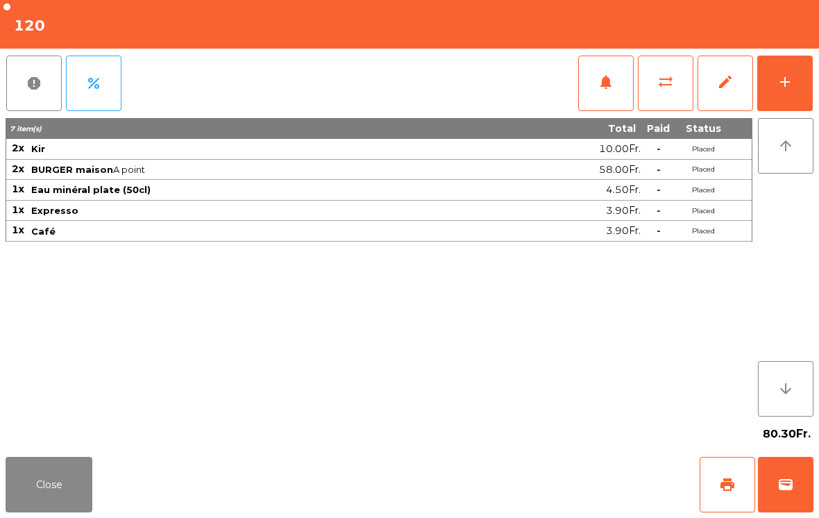
click at [785, 489] on span "wallet" at bounding box center [785, 484] width 17 height 17
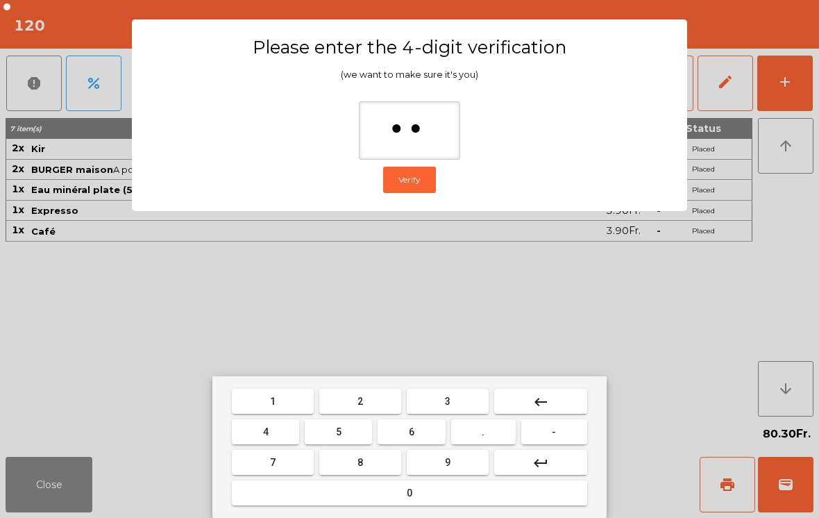
type input "***"
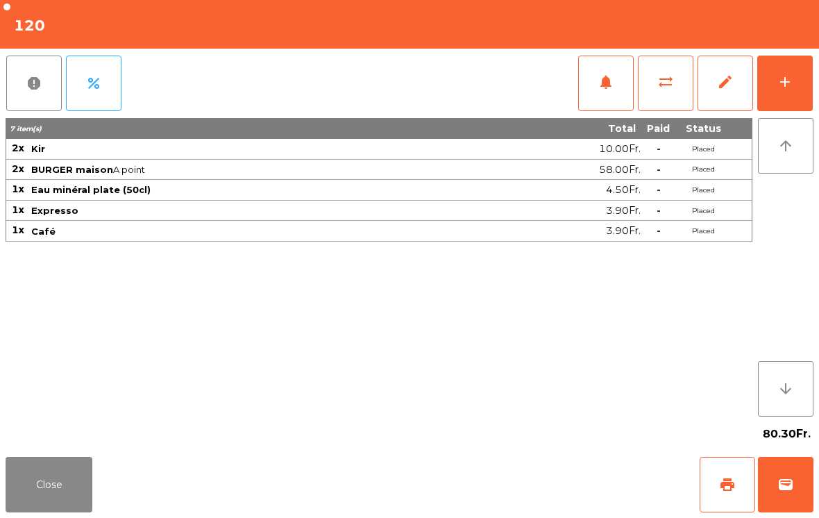
click at [527, 470] on div "Close print wallet" at bounding box center [409, 484] width 819 height 67
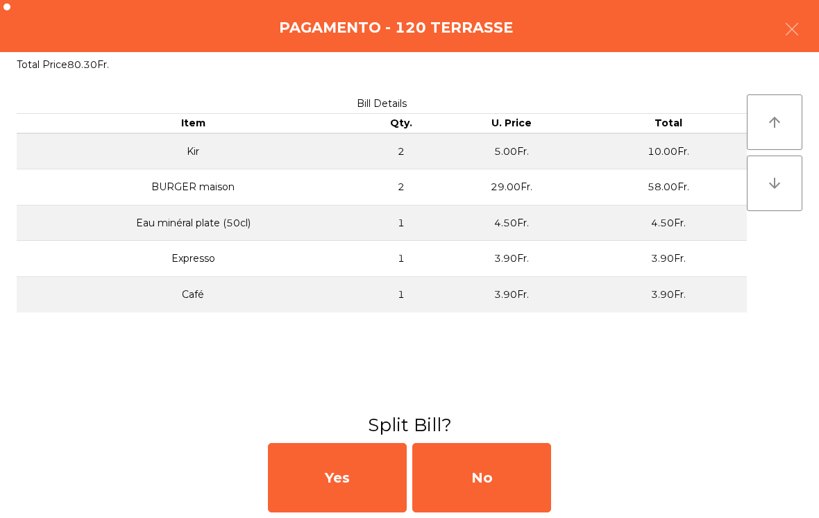
click at [526, 469] on div "No" at bounding box center [481, 477] width 139 height 69
click at [509, 465] on div "MB" at bounding box center [481, 477] width 139 height 69
click at [494, 464] on div "No" at bounding box center [481, 477] width 139 height 69
click at [491, 451] on div "No" at bounding box center [481, 477] width 139 height 69
